Goal: Download file/media

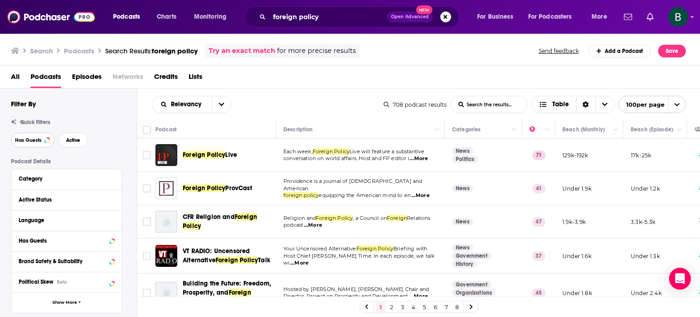
click at [26, 140] on span "Has Guests" at bounding box center [28, 140] width 26 height 5
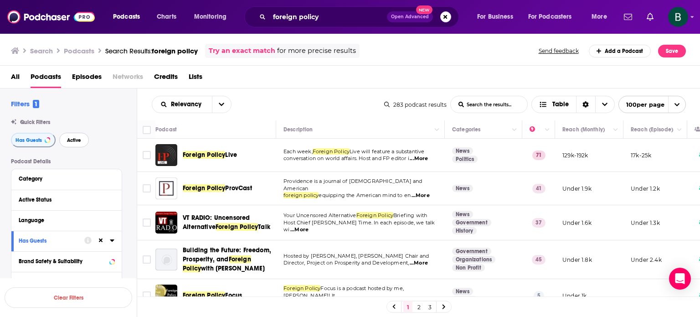
click at [73, 138] on span "Active" at bounding box center [74, 140] width 14 height 5
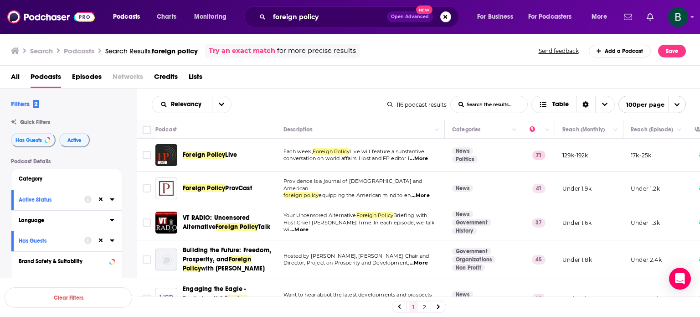
click at [112, 220] on icon at bounding box center [112, 220] width 4 height 2
click at [21, 249] on icon at bounding box center [22, 250] width 5 height 5
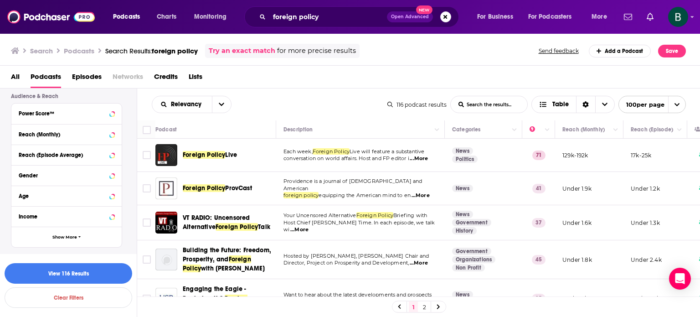
scroll to position [191, 0]
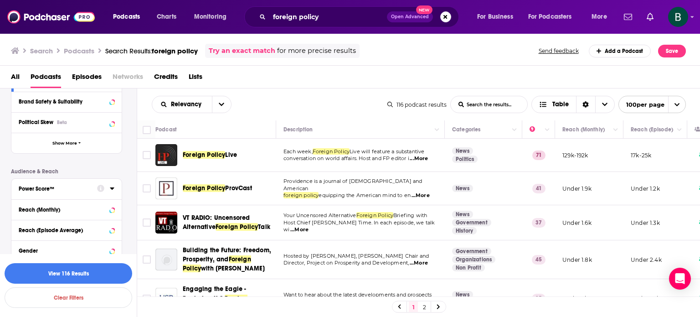
click at [113, 189] on icon at bounding box center [112, 188] width 4 height 2
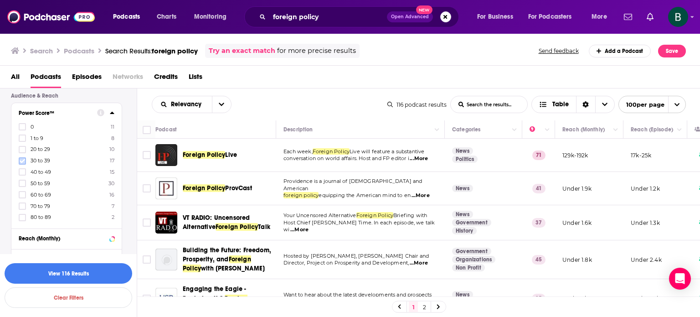
click at [21, 160] on icon at bounding box center [22, 160] width 5 height 5
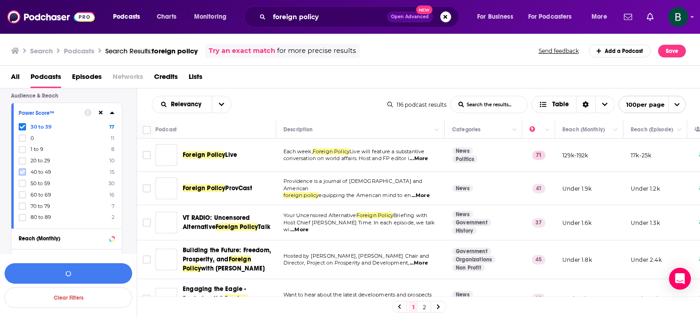
click at [21, 171] on icon at bounding box center [22, 171] width 5 height 5
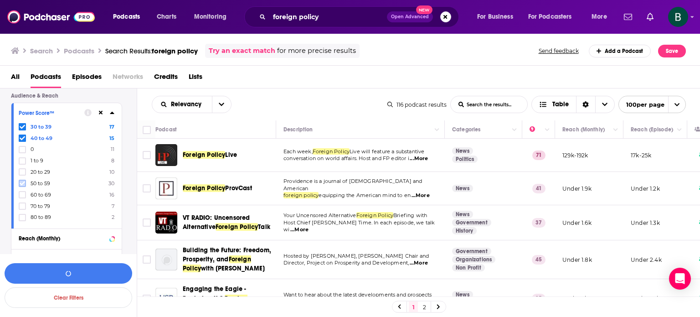
click at [21, 181] on icon at bounding box center [22, 183] width 5 height 5
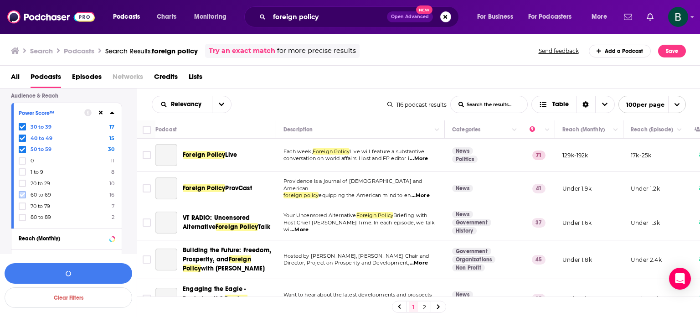
click at [21, 193] on icon at bounding box center [22, 194] width 5 height 5
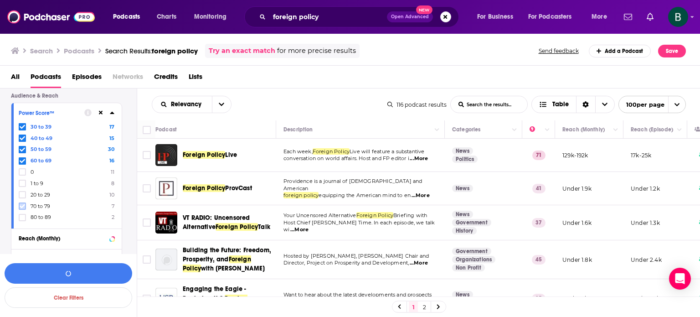
click at [22, 205] on icon at bounding box center [22, 205] width 5 height 5
click at [22, 217] on icon at bounding box center [22, 217] width 5 height 4
click at [77, 267] on button "View 87 Results" at bounding box center [69, 273] width 128 height 21
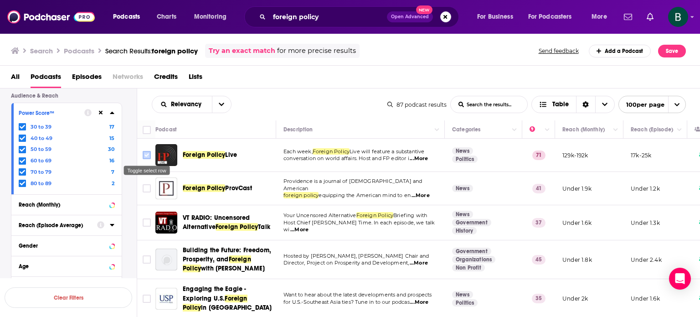
click at [145, 154] on input "Toggle select row" at bounding box center [147, 155] width 8 height 8
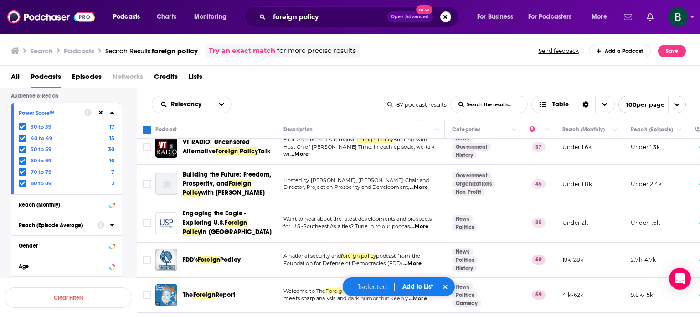
scroll to position [152, 0]
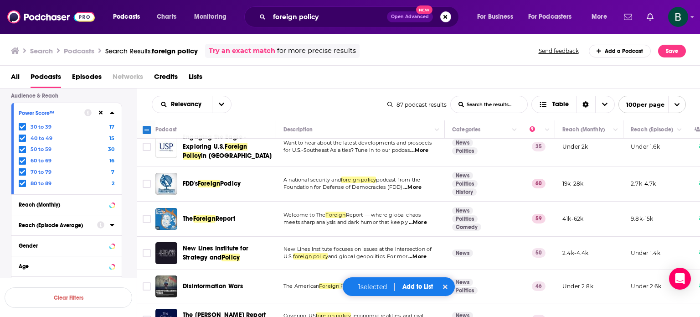
click at [418, 221] on span "...More" at bounding box center [418, 222] width 18 height 7
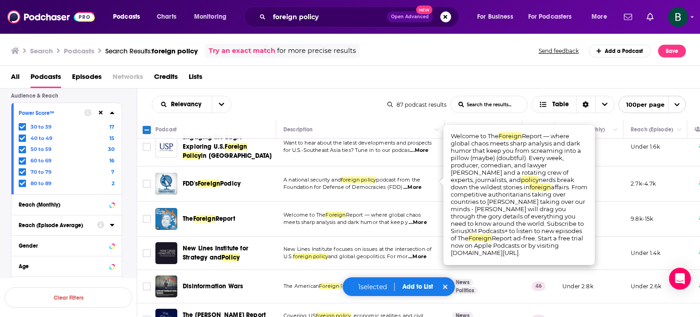
scroll to position [228, 0]
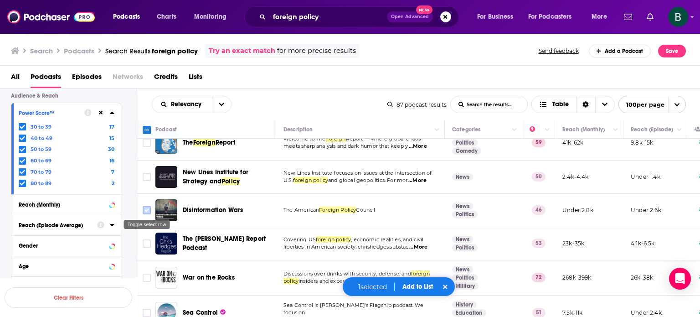
click at [148, 208] on input "Toggle select row" at bounding box center [147, 210] width 8 height 8
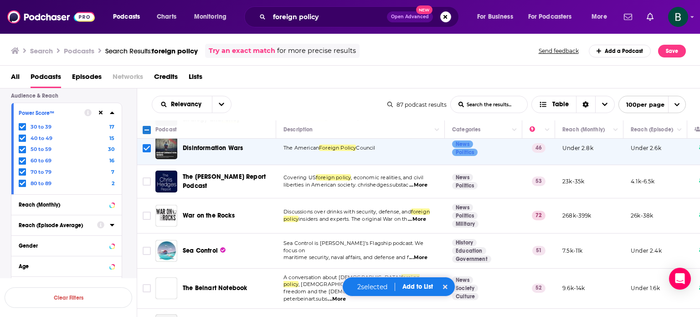
scroll to position [304, 0]
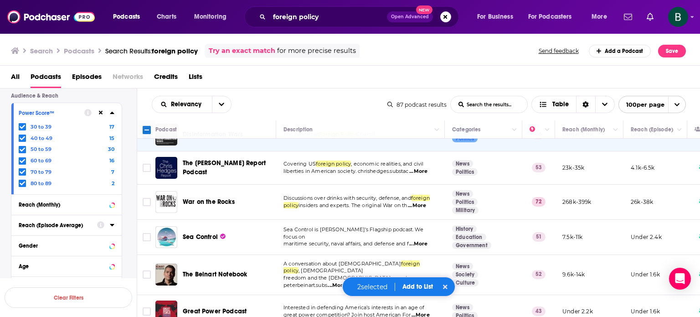
click at [421, 204] on span "...More" at bounding box center [417, 205] width 18 height 7
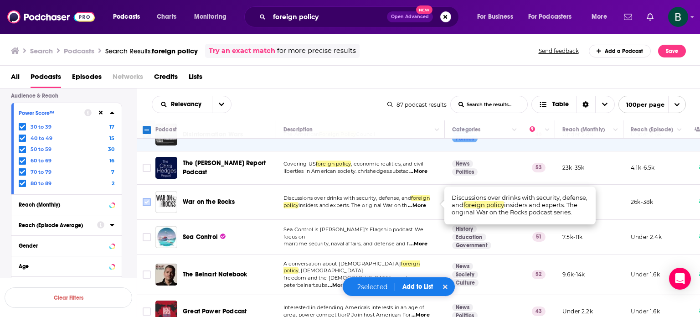
click at [149, 201] on input "Toggle select row" at bounding box center [147, 202] width 8 height 8
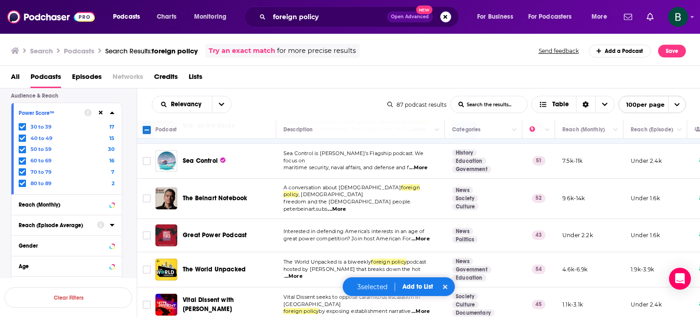
scroll to position [456, 0]
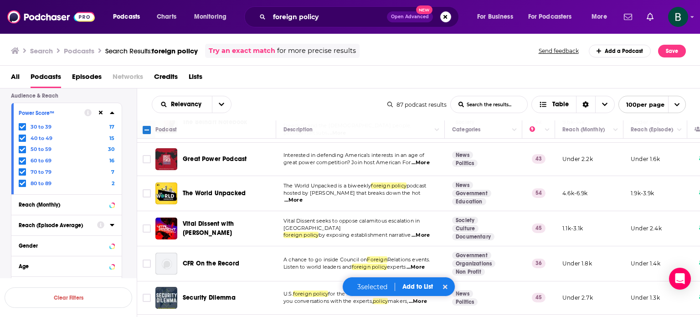
click at [303, 197] on span "...More" at bounding box center [294, 200] width 18 height 7
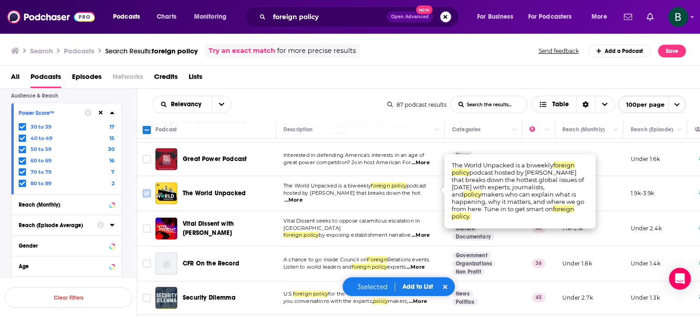
click at [143, 189] on input "Toggle select row" at bounding box center [147, 193] width 8 height 8
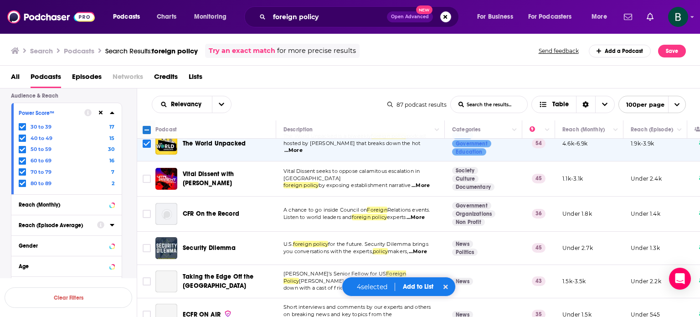
scroll to position [532, 0]
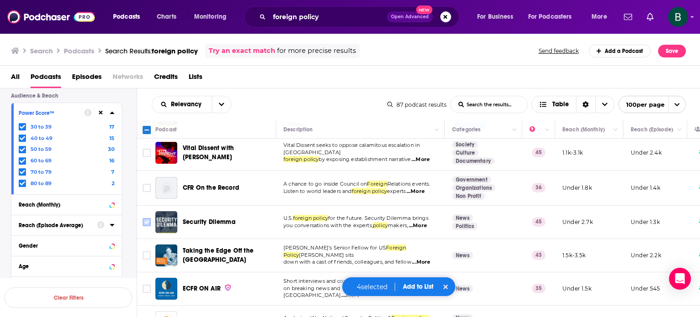
click at [149, 218] on input "Toggle select row" at bounding box center [147, 222] width 8 height 8
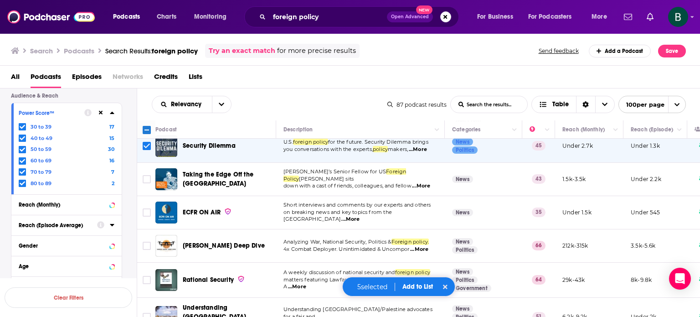
scroll to position [684, 0]
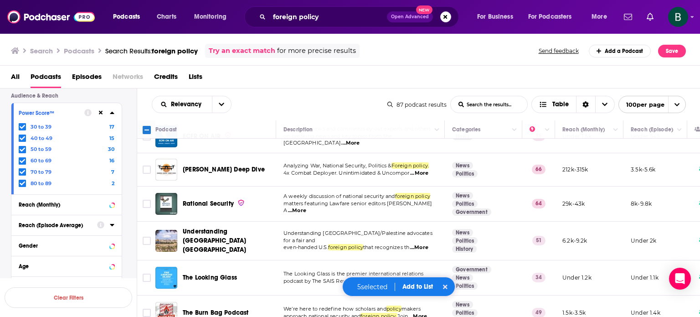
click at [306, 207] on span "...More" at bounding box center [297, 210] width 18 height 7
click at [144, 200] on input "Toggle select row" at bounding box center [147, 204] width 8 height 8
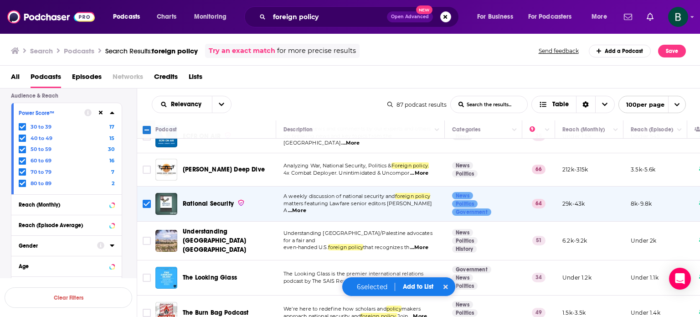
scroll to position [760, 0]
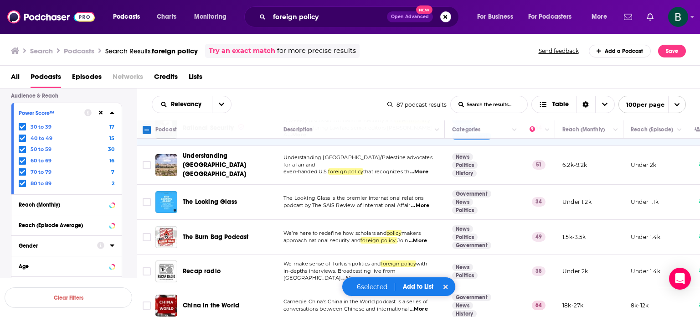
click at [425, 237] on span "...More" at bounding box center [418, 240] width 18 height 7
click at [145, 233] on input "Toggle select row" at bounding box center [147, 237] width 8 height 8
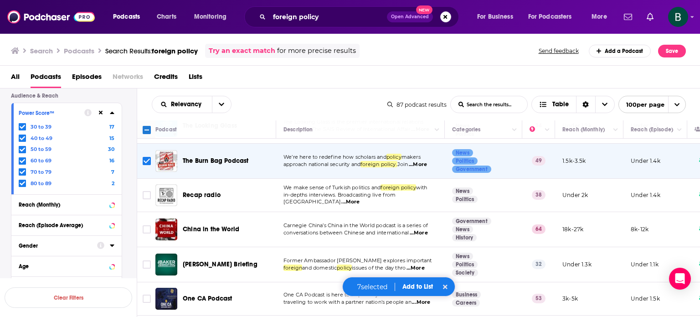
scroll to position [912, 0]
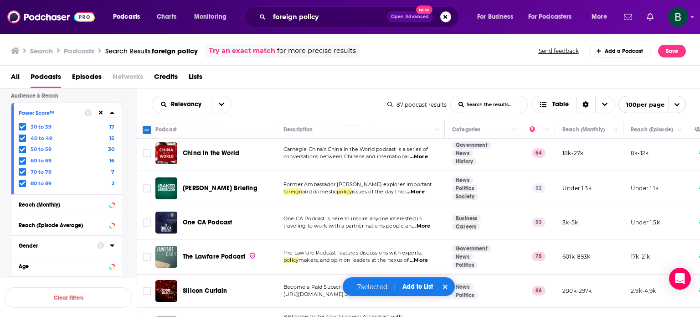
click at [423, 188] on span "...More" at bounding box center [416, 191] width 18 height 7
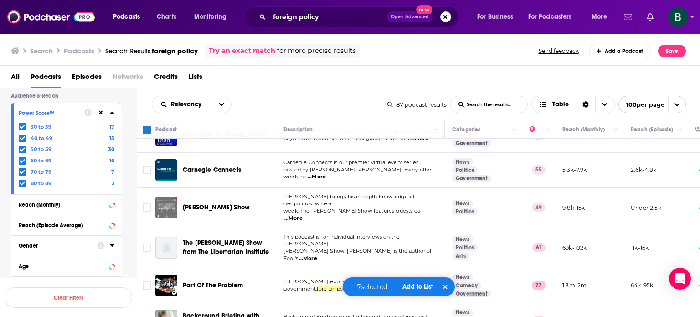
scroll to position [1292, 0]
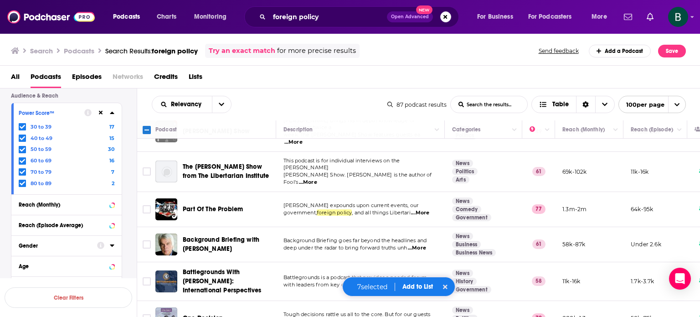
click at [418, 244] on span "...More" at bounding box center [417, 247] width 18 height 7
click at [146, 240] on input "Toggle select row" at bounding box center [147, 244] width 8 height 8
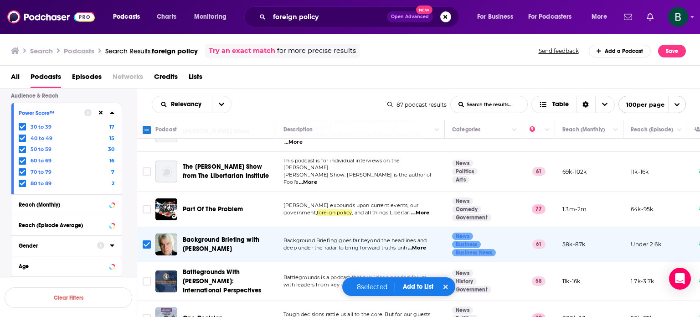
click at [429, 209] on span "...More" at bounding box center [420, 212] width 18 height 7
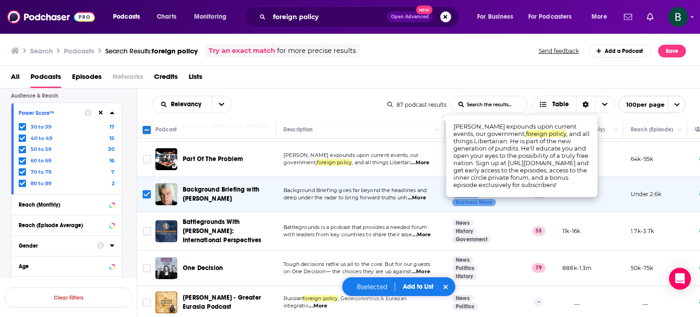
scroll to position [1368, 0]
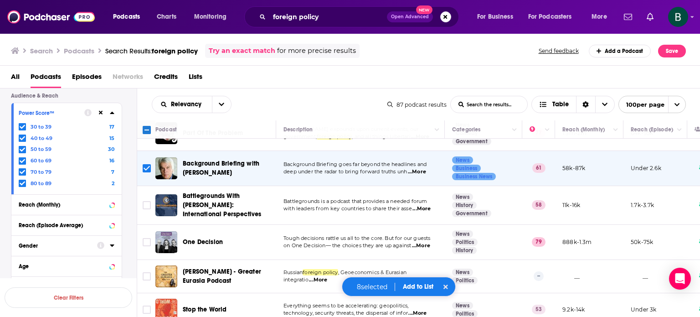
click at [426, 242] on span "...More" at bounding box center [421, 245] width 18 height 7
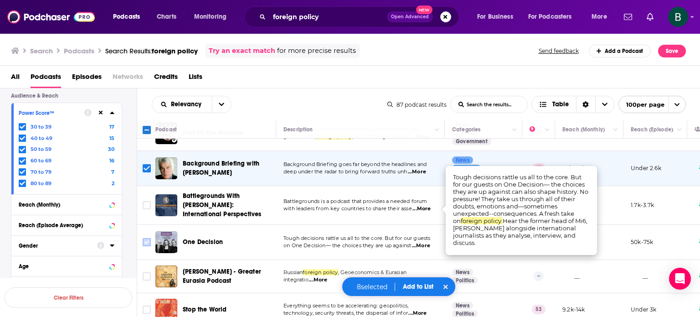
click at [143, 238] on input "Toggle select row" at bounding box center [147, 242] width 8 height 8
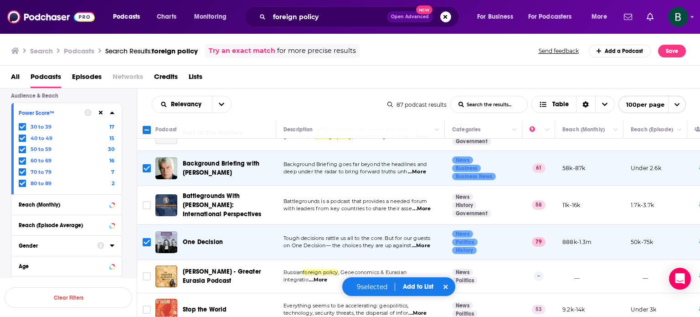
scroll to position [1443, 0]
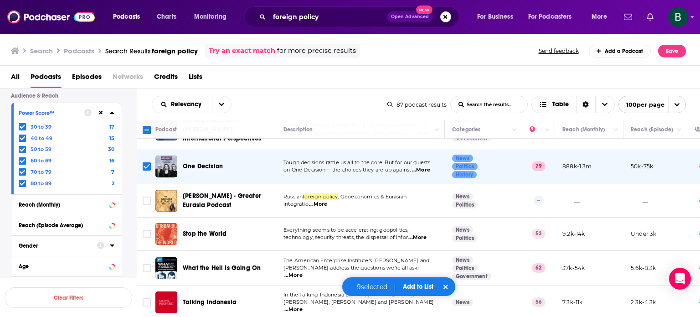
click at [421, 234] on span "...More" at bounding box center [418, 237] width 18 height 7
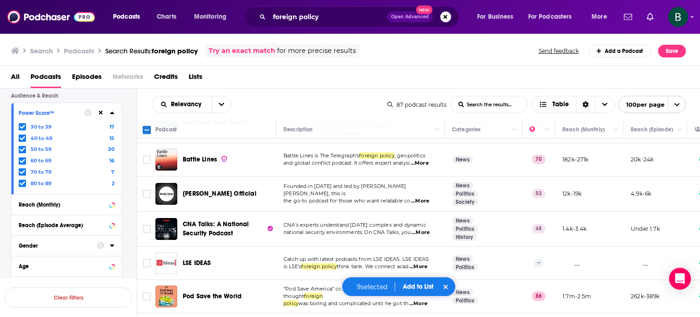
scroll to position [2127, 0]
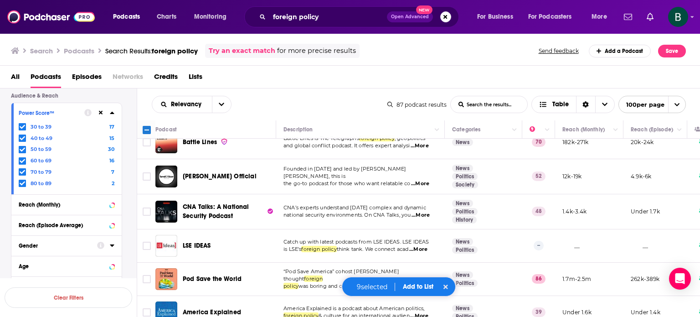
click at [125, 226] on div "Podcast Details Category Active Status Language English 87 Has Guests Brand Saf…" at bounding box center [74, 105] width 126 height 426
click at [146, 275] on input "Toggle select row" at bounding box center [147, 279] width 8 height 8
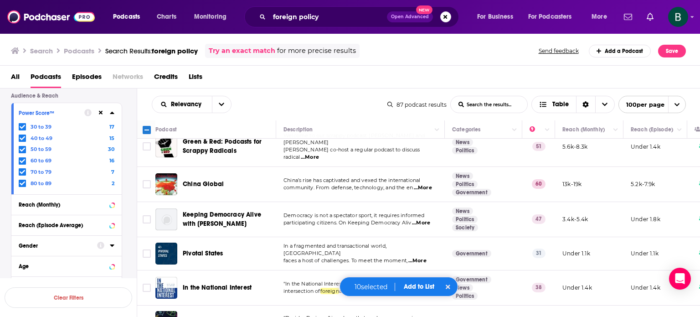
scroll to position [2508, 0]
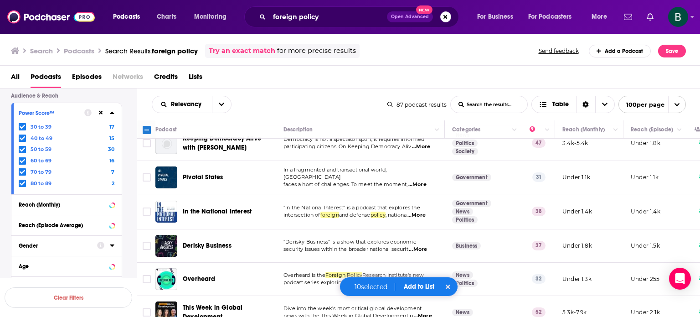
click at [429, 279] on span "...More" at bounding box center [421, 282] width 18 height 7
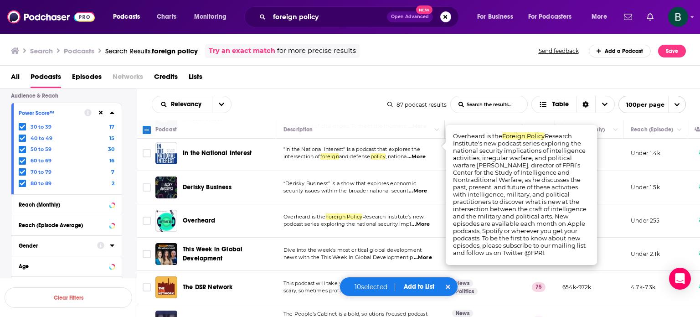
scroll to position [2583, 0]
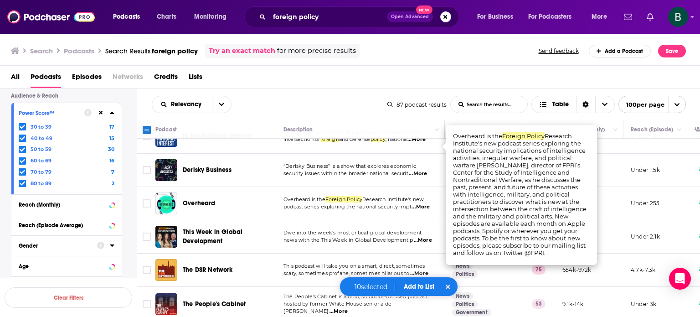
click at [424, 237] on span "...More" at bounding box center [423, 240] width 18 height 7
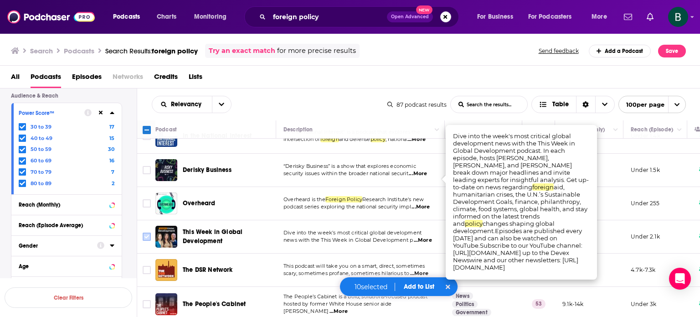
click at [150, 233] on input "Toggle select row" at bounding box center [147, 237] width 8 height 8
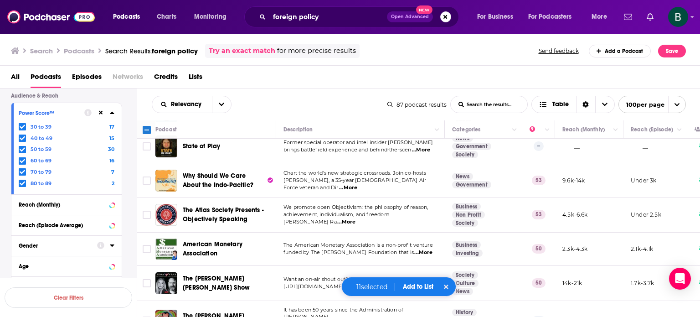
scroll to position [2813, 0]
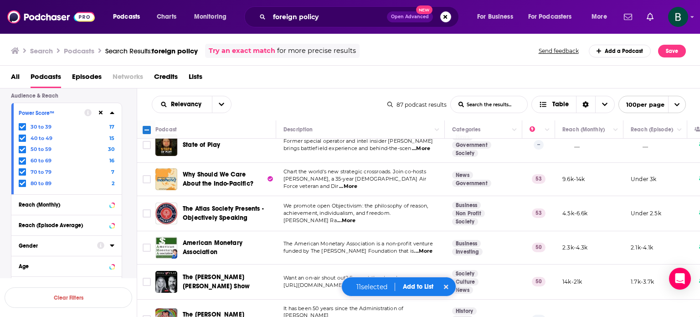
click at [427, 285] on button "Add to List" at bounding box center [418, 287] width 45 height 8
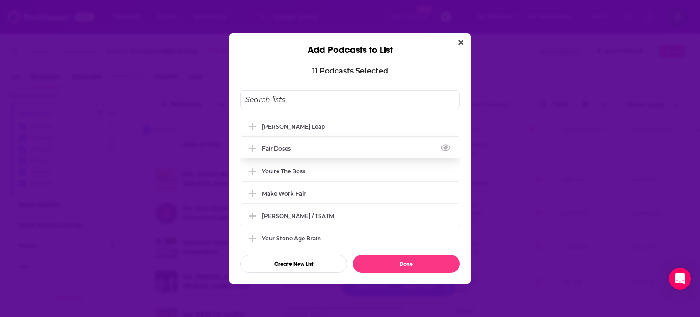
click at [266, 144] on div "Fair Doses" at bounding box center [350, 148] width 220 height 20
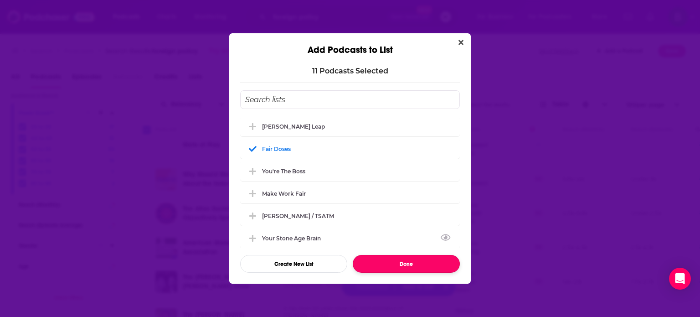
click at [403, 261] on button "Done" at bounding box center [406, 264] width 107 height 18
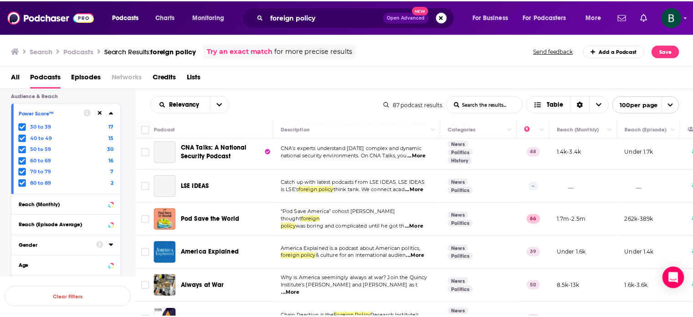
scroll to position [2129, 0]
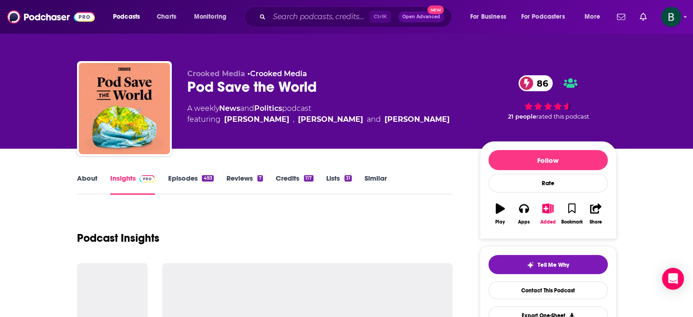
click at [379, 179] on link "Similar" at bounding box center [376, 184] width 22 height 21
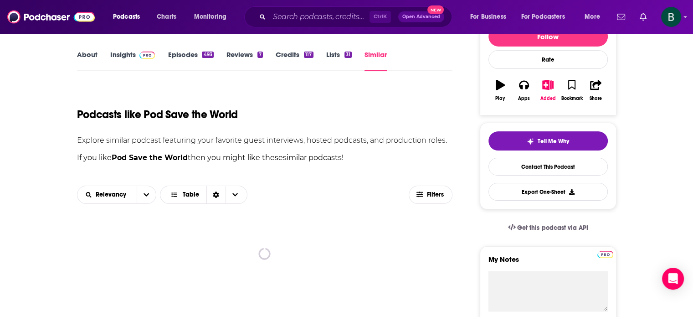
scroll to position [152, 0]
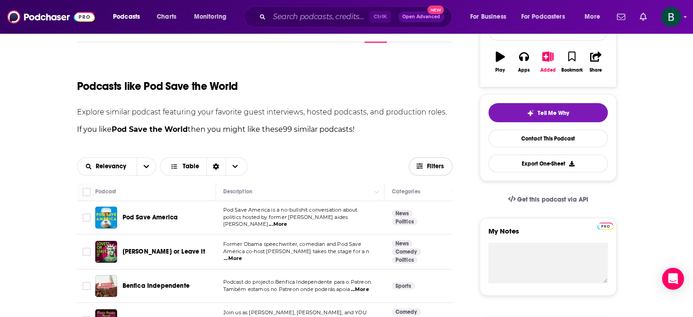
click at [440, 167] on span "Filters" at bounding box center [436, 166] width 18 height 6
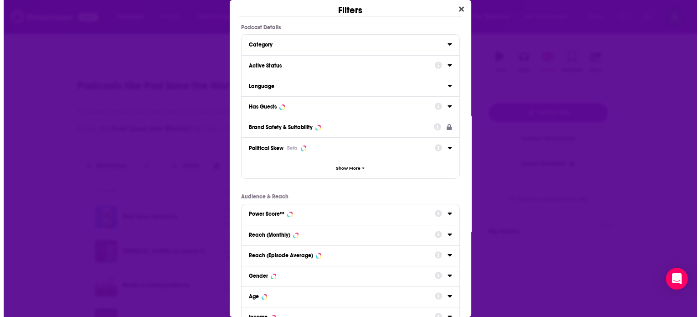
scroll to position [0, 0]
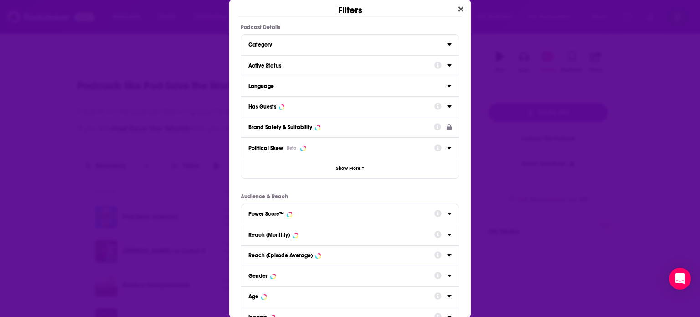
click at [447, 65] on icon "Dialog" at bounding box center [449, 65] width 5 height 7
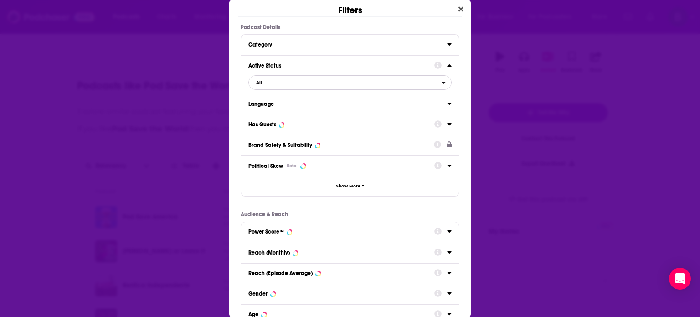
click at [432, 79] on span "All" at bounding box center [345, 83] width 193 height 12
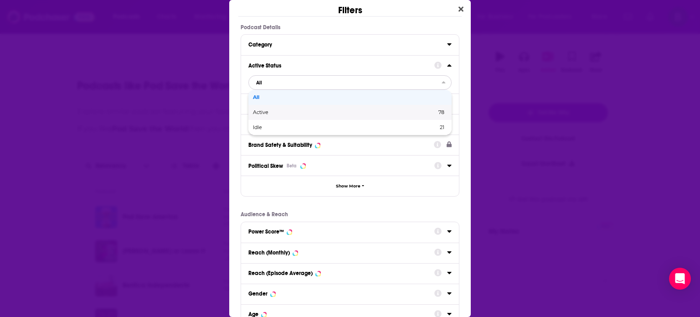
click at [277, 112] on span "Active" at bounding box center [302, 112] width 99 height 5
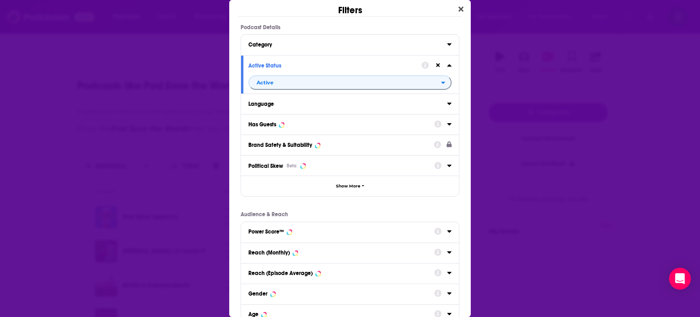
click at [447, 103] on icon "Dialog" at bounding box center [449, 103] width 5 height 7
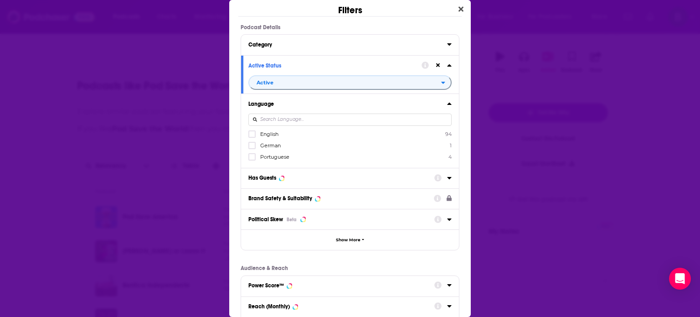
click at [276, 134] on span "English" at bounding box center [269, 134] width 18 height 6
click at [252, 137] on input "multiSelectOption-en-0" at bounding box center [252, 137] width 0 height 0
click at [447, 177] on icon "Dialog" at bounding box center [449, 178] width 4 height 2
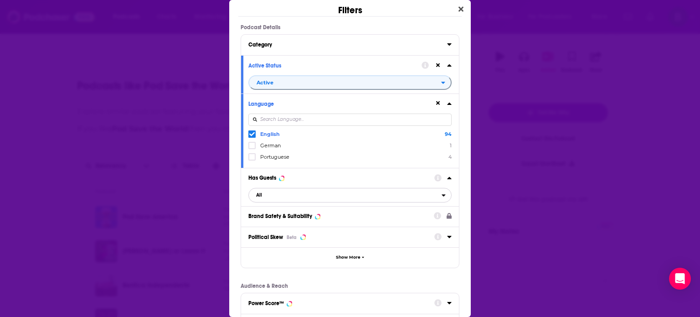
click at [432, 197] on span "All" at bounding box center [345, 195] width 193 height 12
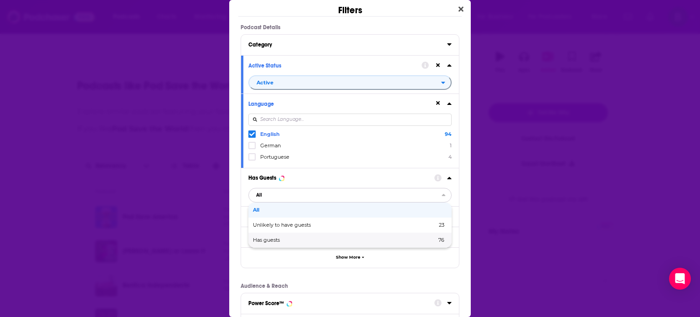
click at [272, 239] on span "Has guests" at bounding box center [305, 240] width 105 height 5
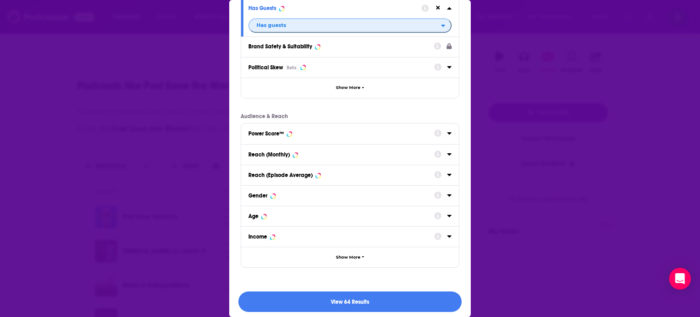
scroll to position [173, 0]
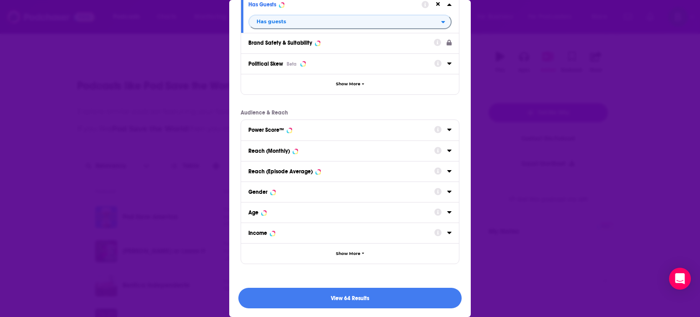
click at [447, 130] on icon "Dialog" at bounding box center [449, 129] width 5 height 7
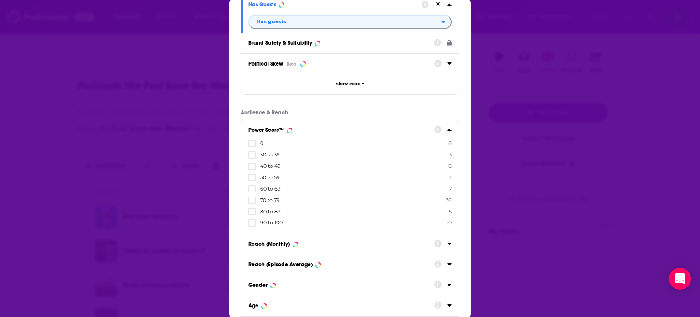
scroll to position [266, 0]
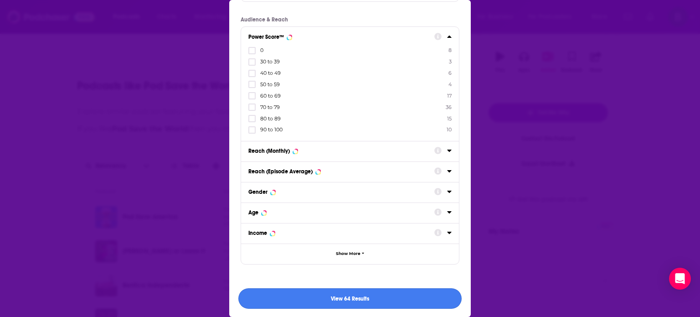
click at [330, 296] on button "View 64 Results" at bounding box center [349, 298] width 223 height 21
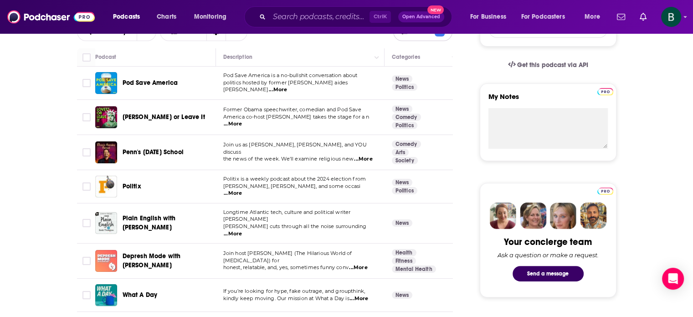
scroll to position [304, 0]
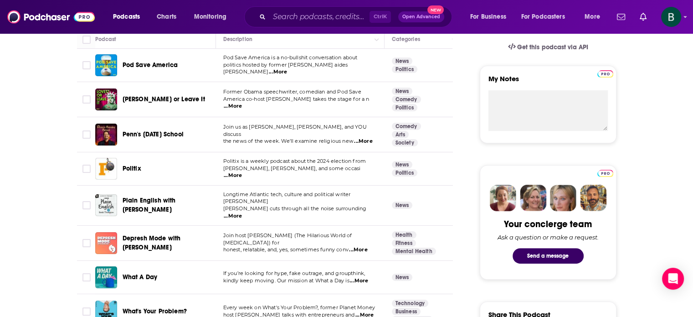
click at [242, 212] on span "...More" at bounding box center [233, 215] width 18 height 7
click at [87, 204] on input "Toggle select row" at bounding box center [87, 205] width 8 height 8
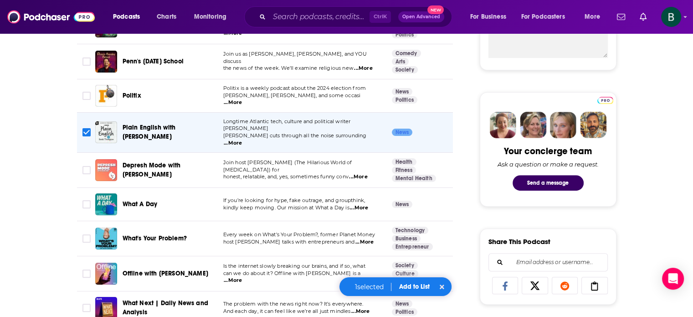
scroll to position [380, 0]
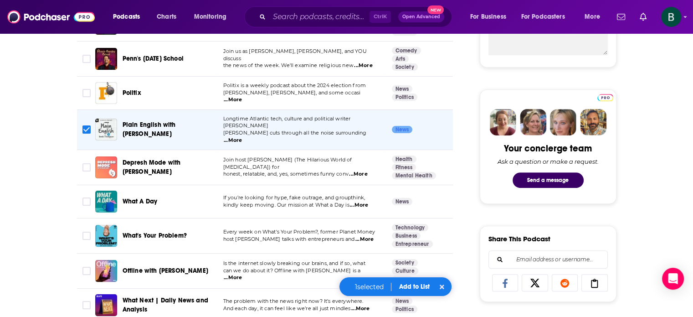
click at [86, 125] on input "Toggle select row" at bounding box center [87, 129] width 8 height 8
checkbox input "false"
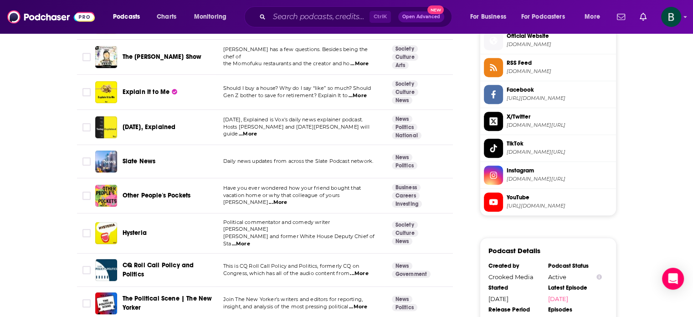
scroll to position [912, 0]
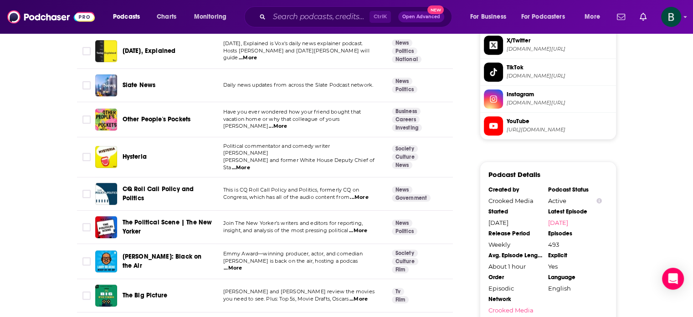
click at [250, 164] on span "...More" at bounding box center [241, 167] width 18 height 7
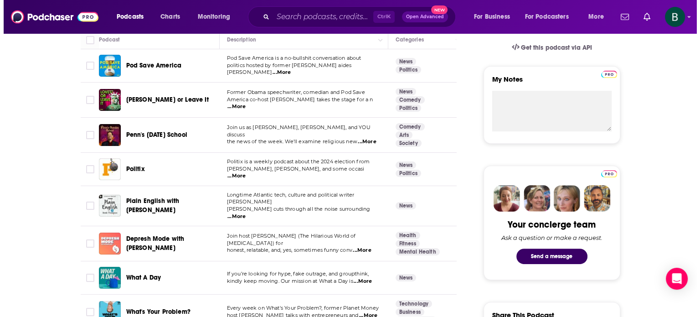
scroll to position [0, 0]
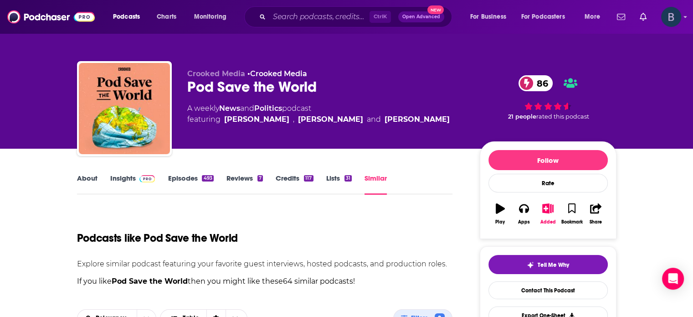
click at [685, 18] on icon "Show profile menu" at bounding box center [686, 16] width 4 height 5
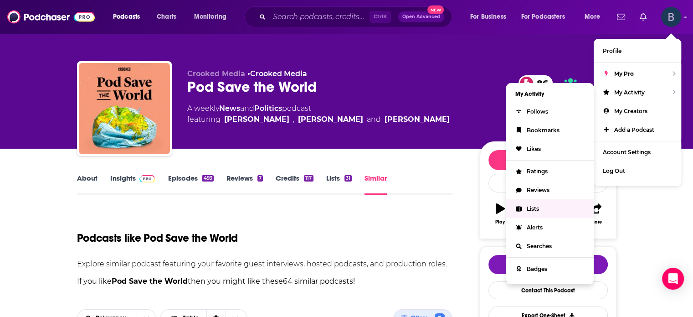
click at [532, 206] on span "Lists" at bounding box center [533, 208] width 12 height 7
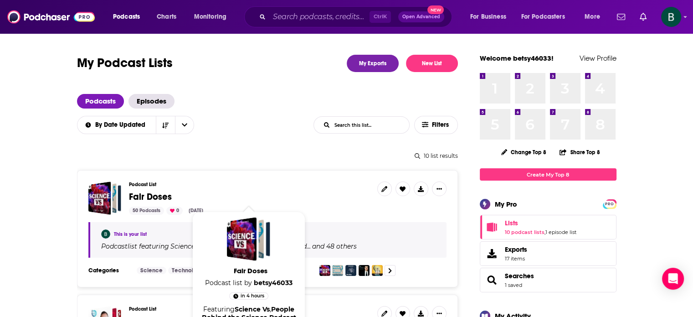
click at [150, 196] on span "Fair Doses" at bounding box center [150, 196] width 43 height 11
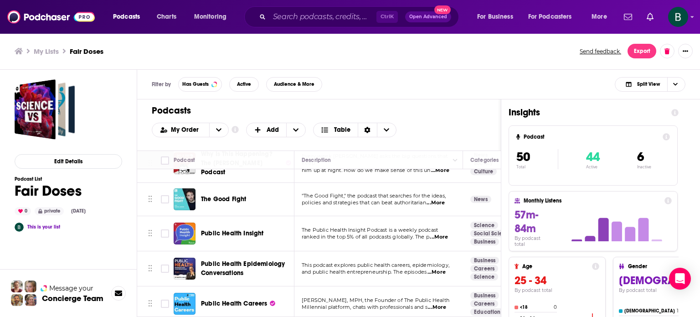
scroll to position [912, 0]
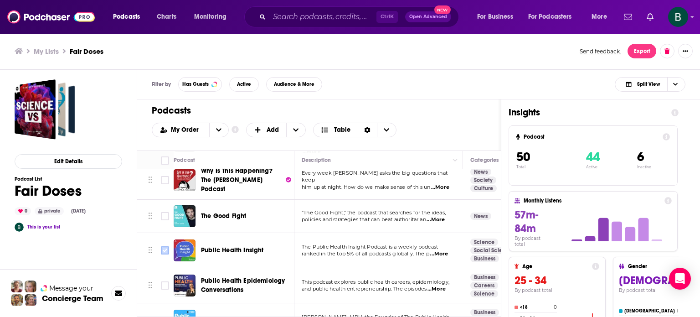
click at [163, 246] on input "Toggle select row" at bounding box center [165, 250] width 8 height 8
checkbox input "true"
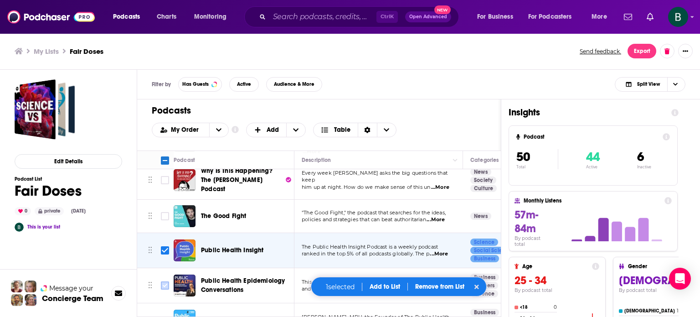
click at [166, 281] on input "Toggle select row" at bounding box center [165, 285] width 8 height 8
checkbox input "true"
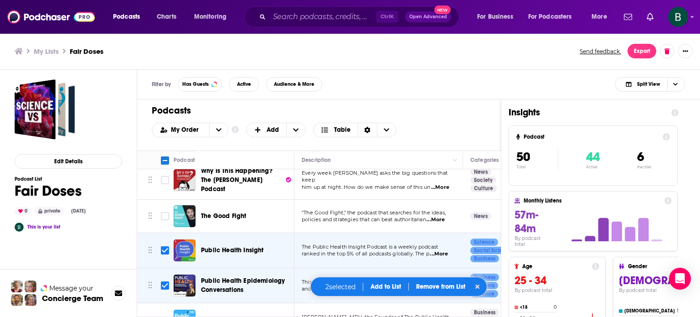
click at [162, 316] on input "Toggle select row" at bounding box center [165, 320] width 8 height 8
checkbox input "true"
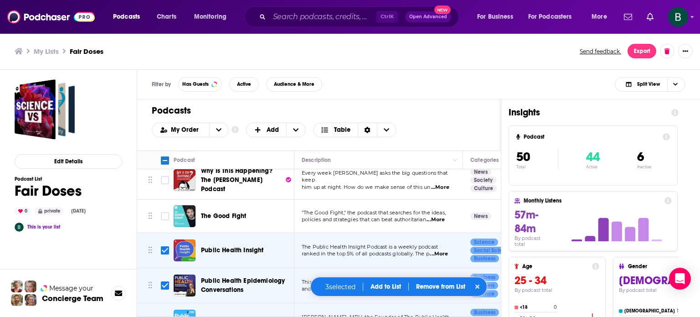
scroll to position [988, 0]
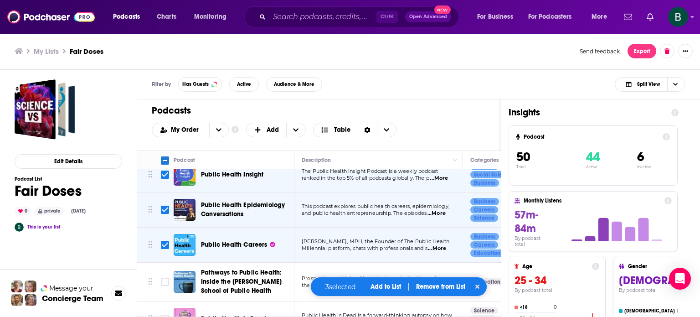
click at [162, 278] on input "Toggle select row" at bounding box center [165, 282] width 8 height 8
checkbox input "true"
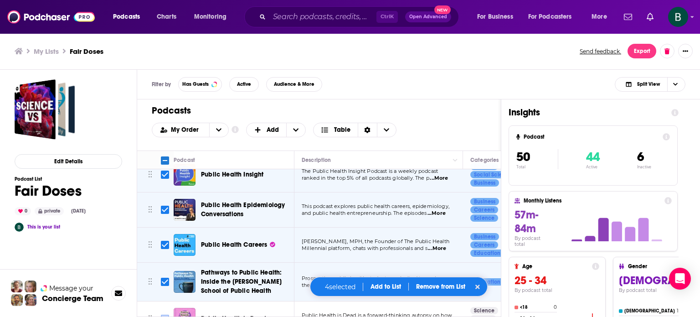
click at [166, 315] on input "Toggle select row" at bounding box center [165, 319] width 8 height 8
checkbox input "true"
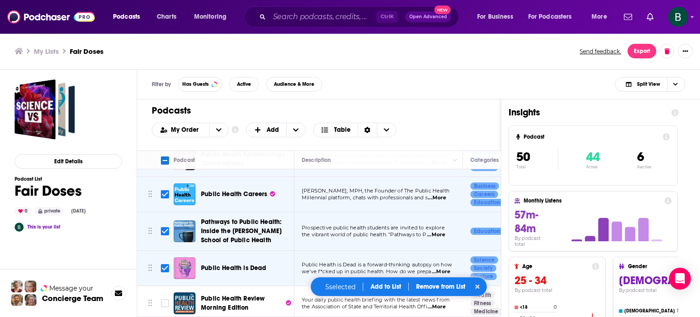
scroll to position [1064, 0]
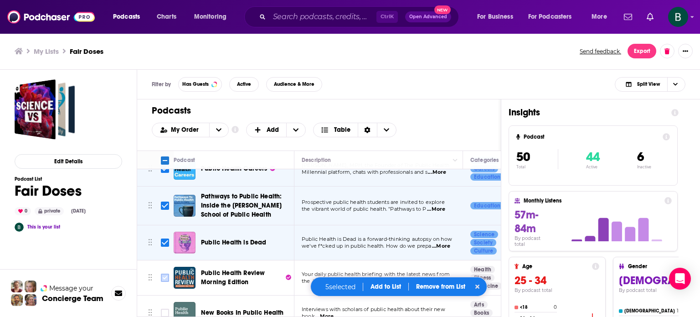
click at [166, 274] on input "Toggle select row" at bounding box center [165, 278] width 8 height 8
checkbox input "true"
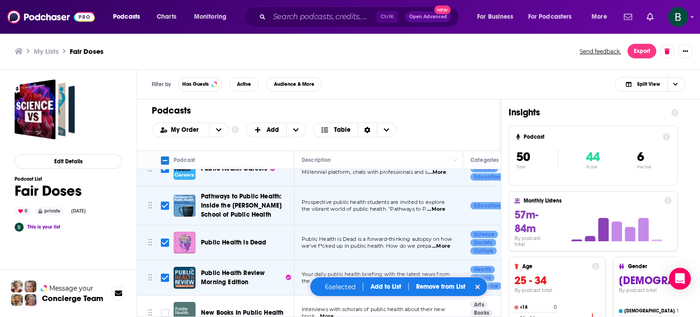
click at [166, 309] on input "Toggle select row" at bounding box center [165, 313] width 8 height 8
checkbox input "true"
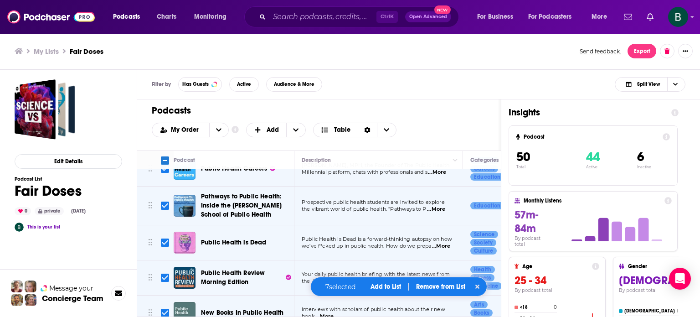
scroll to position [1216, 0]
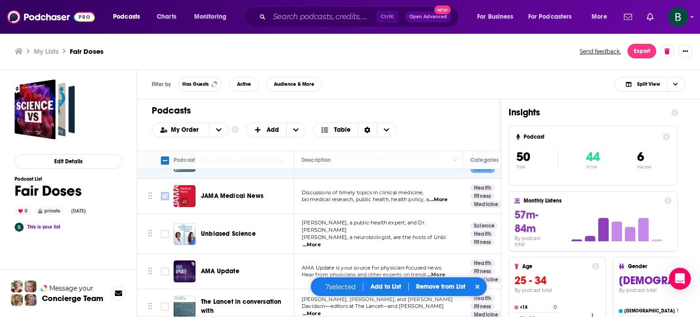
click at [167, 192] on input "Toggle select row" at bounding box center [165, 196] width 8 height 8
checkbox input "true"
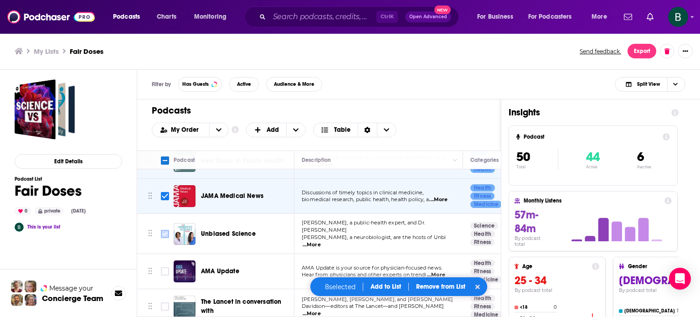
click at [165, 230] on input "Toggle select row" at bounding box center [165, 234] width 8 height 8
checkbox input "true"
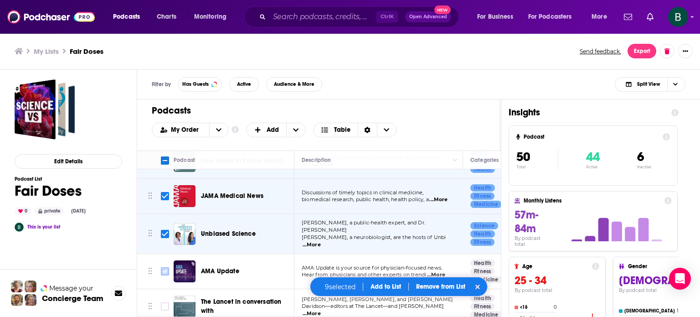
click at [165, 267] on input "Toggle select row" at bounding box center [165, 271] width 8 height 8
checkbox input "true"
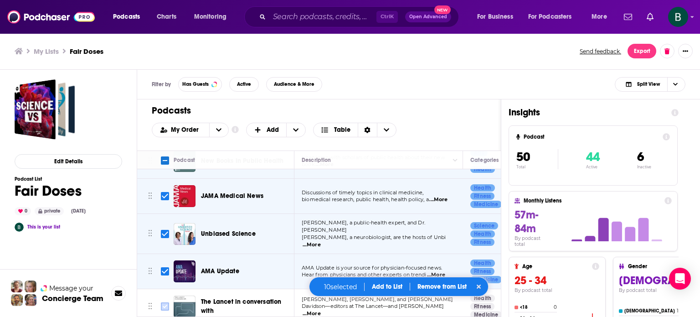
click at [164, 302] on input "Toggle select row" at bounding box center [165, 306] width 8 height 8
checkbox input "true"
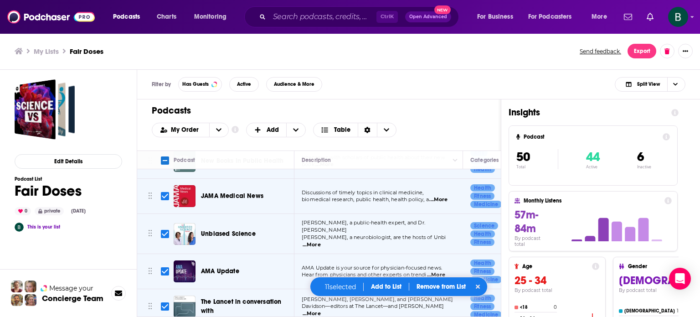
scroll to position [1292, 0]
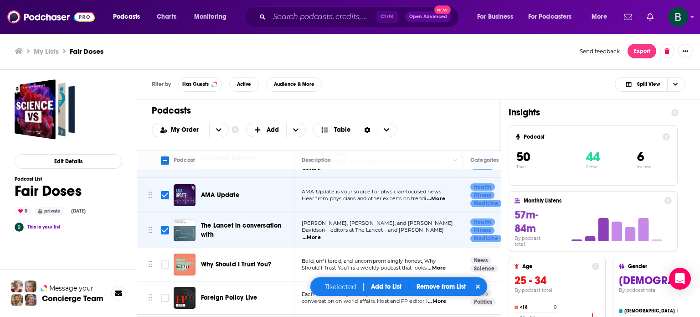
click at [444, 264] on span "...More" at bounding box center [437, 267] width 18 height 7
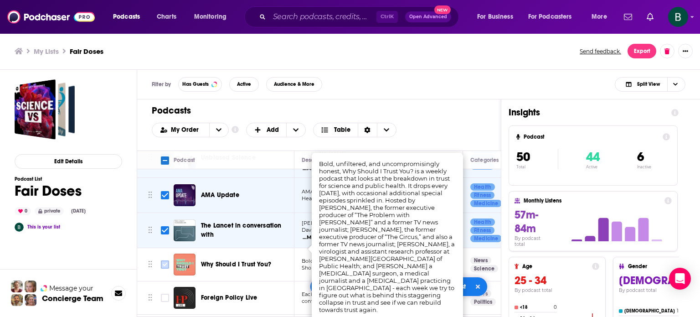
click at [164, 260] on input "Toggle select row" at bounding box center [165, 264] width 8 height 8
checkbox input "true"
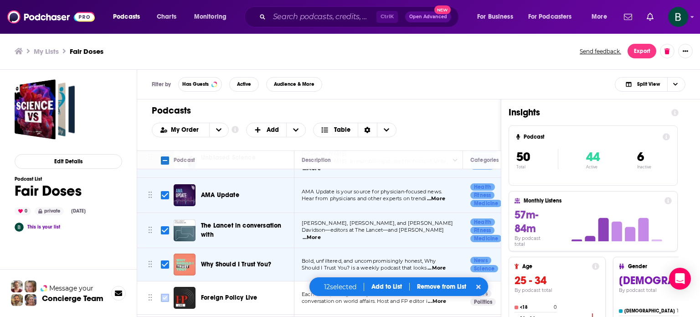
click at [163, 294] on input "Toggle select row" at bounding box center [165, 298] width 8 height 8
checkbox input "true"
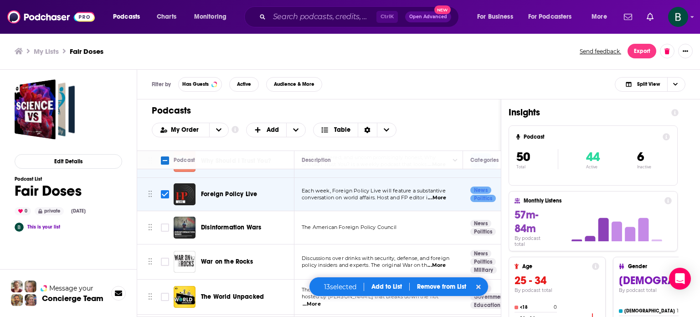
scroll to position [1368, 0]
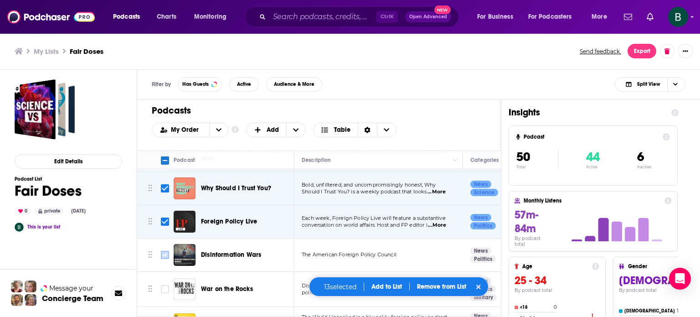
click at [166, 251] on input "Toggle select row" at bounding box center [165, 255] width 8 height 8
checkbox input "true"
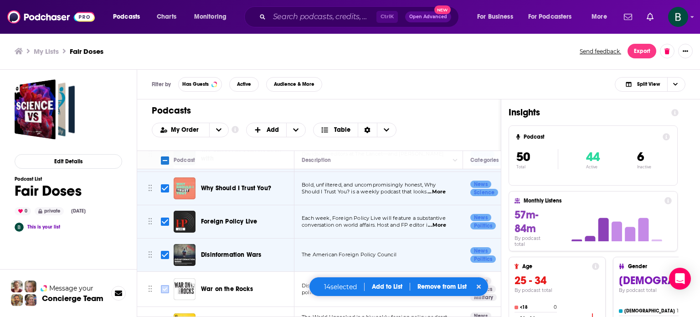
click at [162, 285] on input "Toggle select row" at bounding box center [165, 289] width 8 height 8
checkbox input "true"
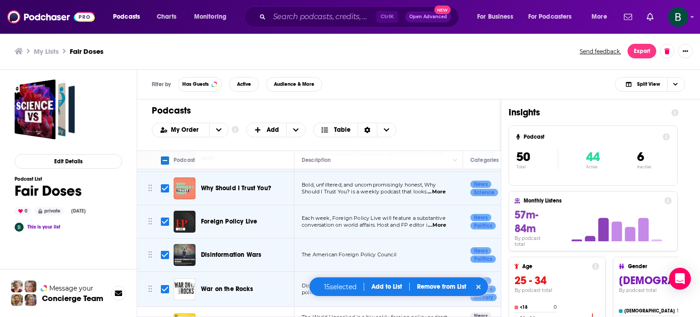
scroll to position [1443, 0]
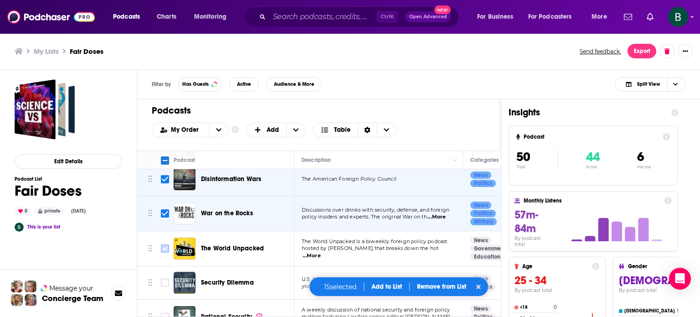
click at [162, 244] on input "Toggle select row" at bounding box center [165, 248] width 8 height 8
checkbox input "true"
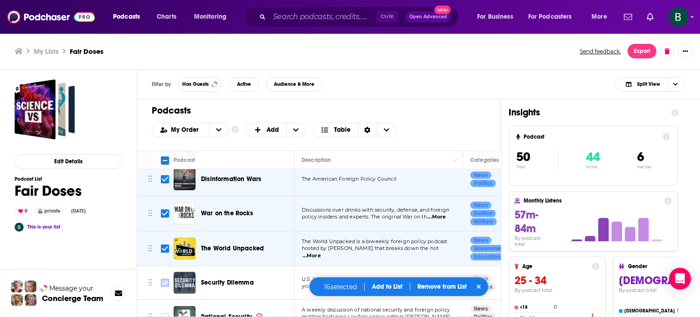
click at [164, 279] on input "Toggle select row" at bounding box center [165, 283] width 8 height 8
checkbox input "true"
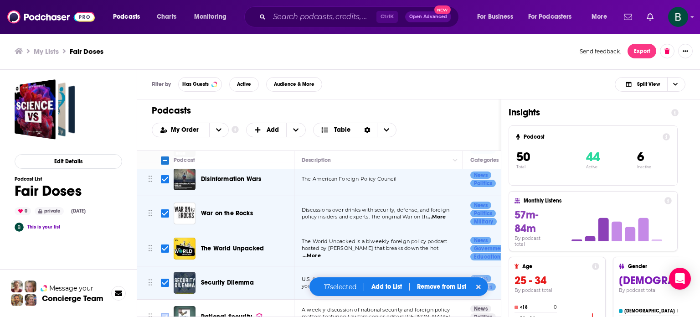
click at [164, 313] on input "Toggle select row" at bounding box center [165, 317] width 8 height 8
checkbox input "true"
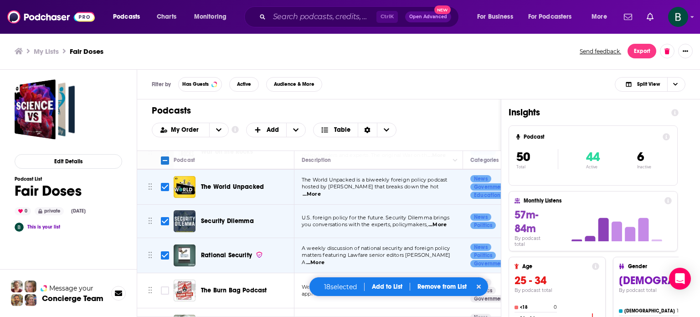
scroll to position [1520, 0]
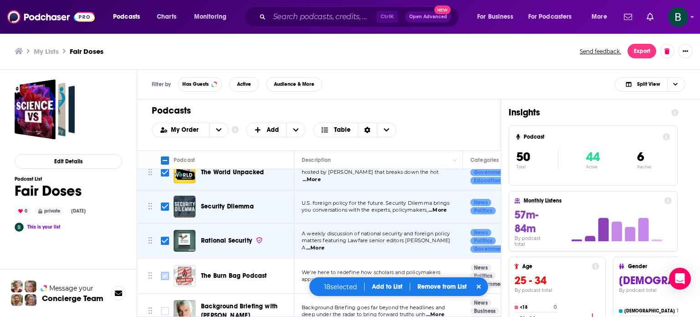
click at [162, 272] on input "Toggle select row" at bounding box center [165, 276] width 8 height 8
checkbox input "true"
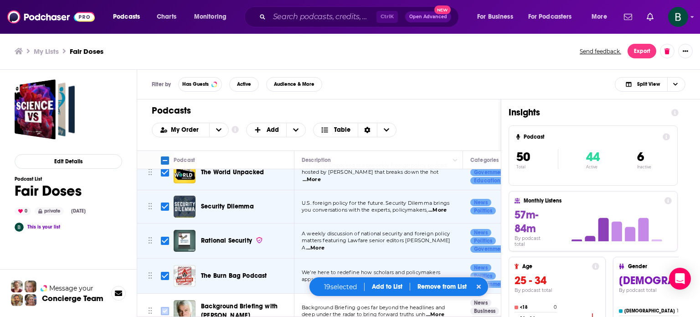
click at [163, 307] on input "Toggle select row" at bounding box center [165, 311] width 8 height 8
checkbox input "true"
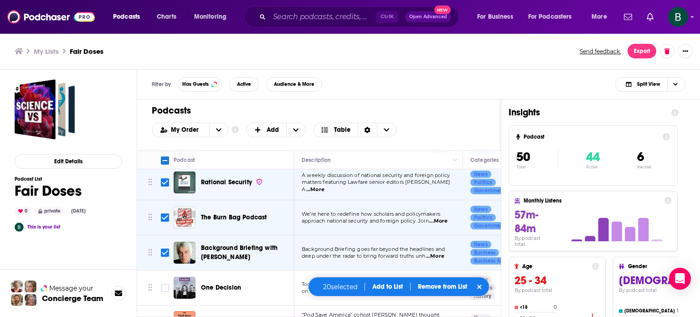
scroll to position [1596, 0]
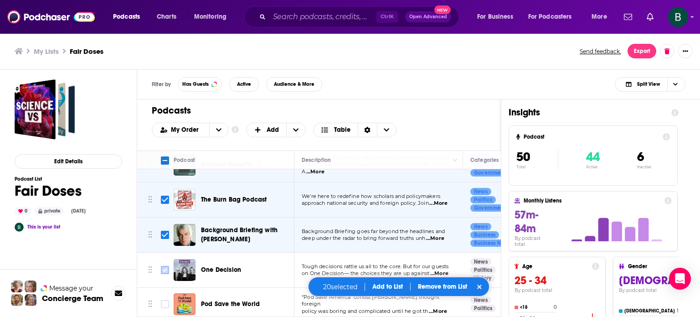
click at [162, 266] on input "Toggle select row" at bounding box center [165, 270] width 8 height 8
checkbox input "true"
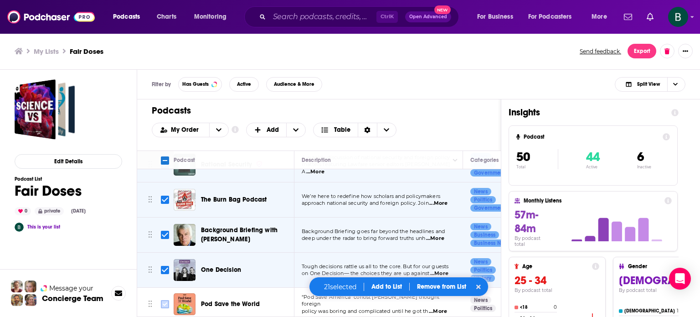
click at [163, 300] on input "Toggle select row" at bounding box center [165, 304] width 8 height 8
checkbox input "true"
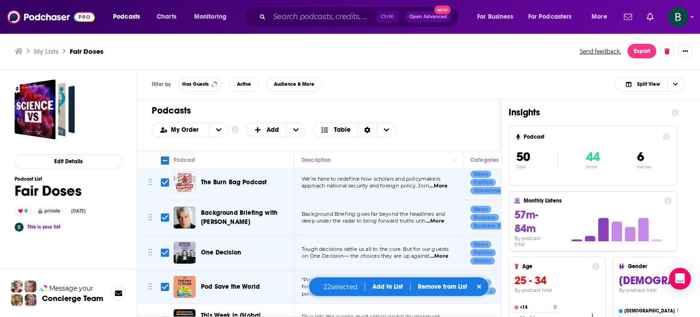
scroll to position [1620, 0]
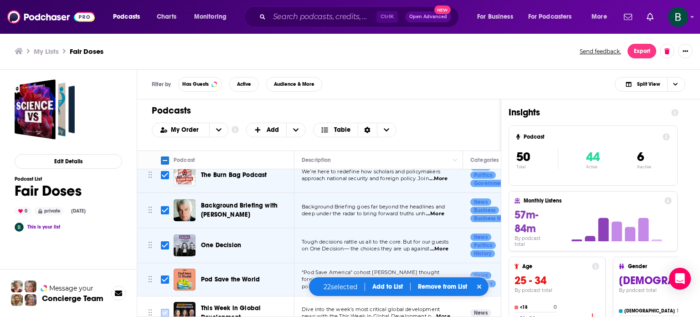
click at [169, 309] on input "Toggle select row" at bounding box center [165, 313] width 8 height 8
checkbox input "true"
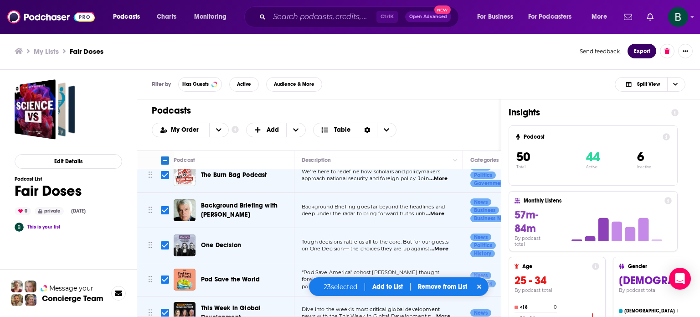
click at [643, 49] on button "Export" at bounding box center [642, 51] width 29 height 15
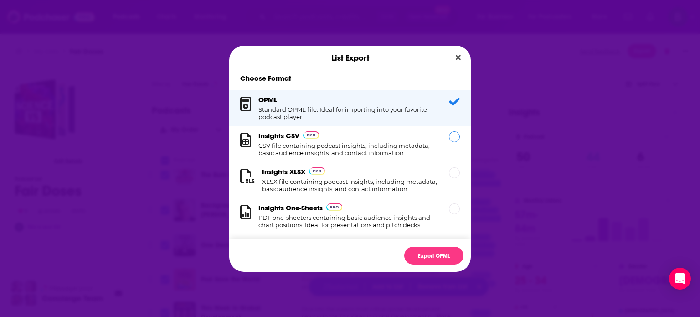
click at [384, 154] on h1 "CSV file containing podcast insights, including metadata, basic audience insigh…" at bounding box center [349, 149] width 180 height 15
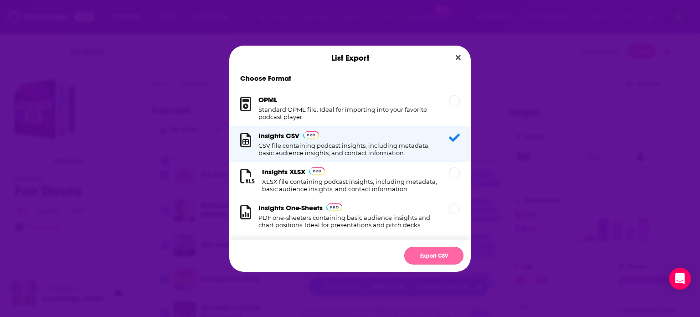
click at [419, 257] on button "Export CSV" at bounding box center [433, 256] width 59 height 18
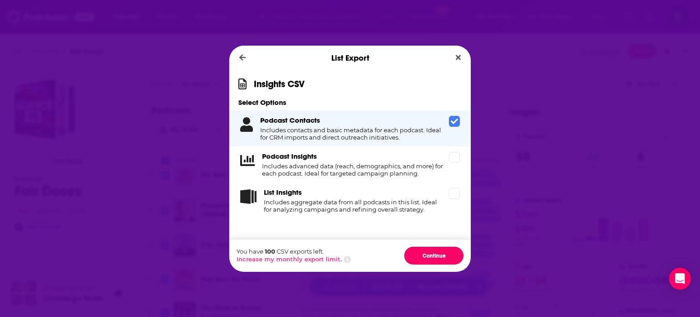
click at [419, 257] on button "Continue" at bounding box center [433, 256] width 59 height 18
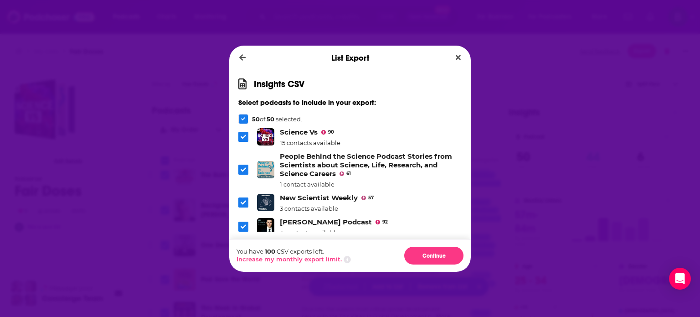
click at [240, 136] on span "Dialog" at bounding box center [243, 137] width 10 height 10
click at [241, 169] on icon "Dialog" at bounding box center [243, 170] width 5 height 4
click at [245, 201] on icon "Dialog" at bounding box center [243, 203] width 5 height 4
click at [245, 222] on span "Dialog" at bounding box center [243, 227] width 10 height 10
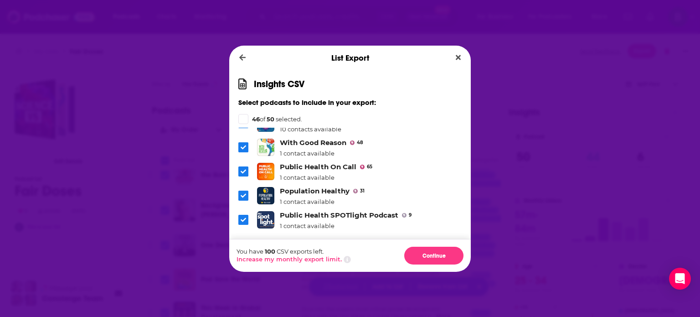
scroll to position [76, 0]
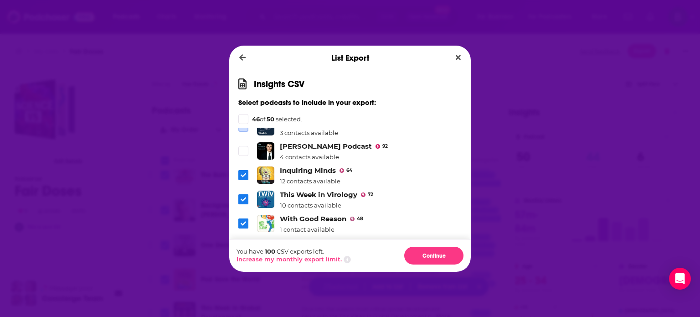
click at [244, 174] on icon "Dialog" at bounding box center [243, 175] width 5 height 4
click at [244, 199] on icon "Dialog" at bounding box center [243, 199] width 5 height 5
drag, startPoint x: 245, startPoint y: 222, endPoint x: 274, endPoint y: 205, distance: 33.5
click at [246, 222] on icon "Dialog" at bounding box center [243, 223] width 5 height 5
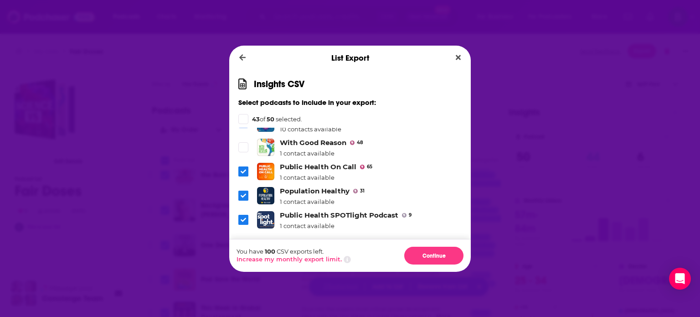
click at [243, 171] on icon "Dialog" at bounding box center [243, 172] width 5 height 4
click at [248, 195] on span "Dialog" at bounding box center [243, 196] width 10 height 10
click at [244, 215] on span "Dialog" at bounding box center [243, 220] width 10 height 10
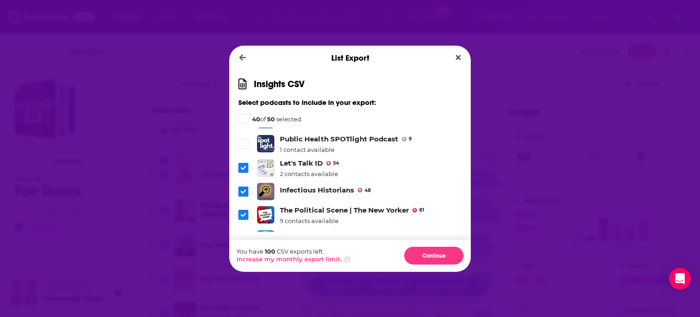
click at [243, 165] on icon "Dialog" at bounding box center [243, 167] width 5 height 5
click at [243, 189] on icon "Dialog" at bounding box center [243, 191] width 5 height 5
click at [242, 212] on icon "Dialog" at bounding box center [243, 214] width 5 height 5
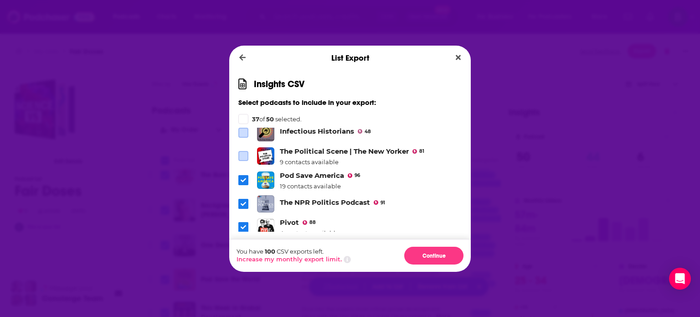
scroll to position [304, 0]
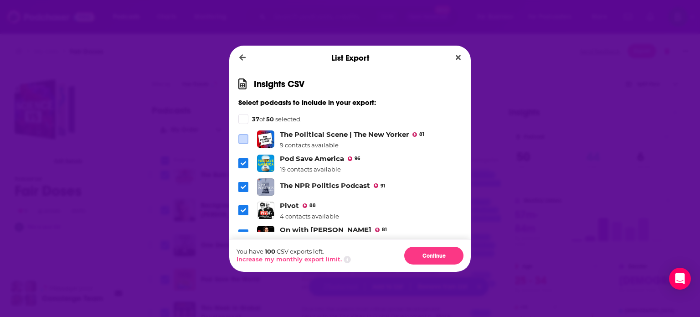
click at [245, 161] on icon "Dialog" at bounding box center [243, 163] width 5 height 4
click at [244, 182] on span "Dialog" at bounding box center [243, 187] width 10 height 10
click at [243, 207] on icon "Dialog" at bounding box center [243, 209] width 5 height 5
drag, startPoint x: 243, startPoint y: 226, endPoint x: 255, endPoint y: 212, distance: 18.7
click at [243, 229] on span "Dialog" at bounding box center [243, 234] width 10 height 10
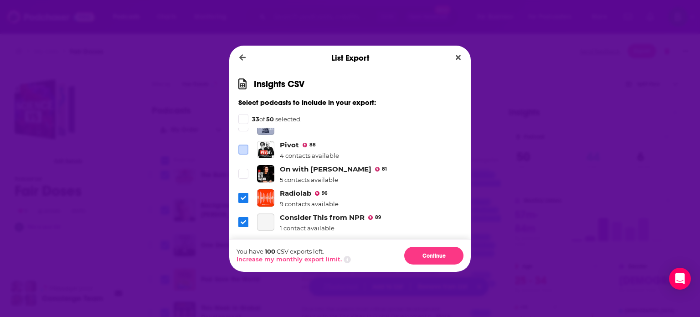
scroll to position [380, 0]
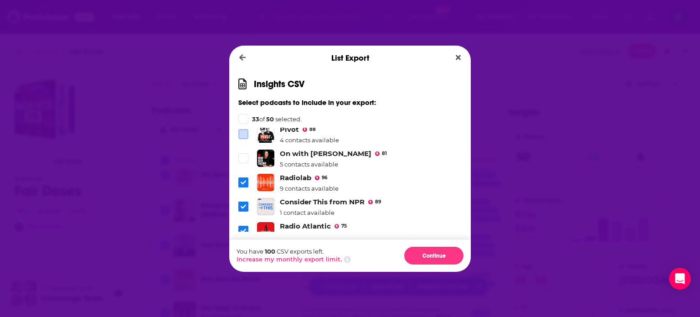
click at [244, 180] on icon "Dialog" at bounding box center [243, 182] width 5 height 5
click at [243, 204] on icon "Dialog" at bounding box center [243, 206] width 5 height 5
drag, startPoint x: 243, startPoint y: 223, endPoint x: 270, endPoint y: 186, distance: 45.6
click at [243, 226] on span "Dialog" at bounding box center [243, 231] width 10 height 10
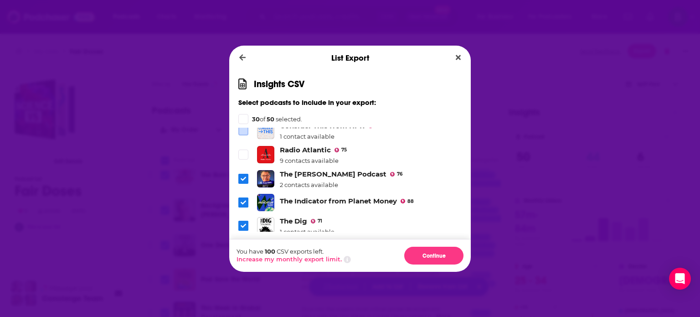
click at [244, 176] on icon "Dialog" at bounding box center [243, 178] width 5 height 5
click at [244, 200] on icon "Dialog" at bounding box center [243, 202] width 5 height 5
click at [241, 221] on span "Dialog" at bounding box center [243, 226] width 10 height 10
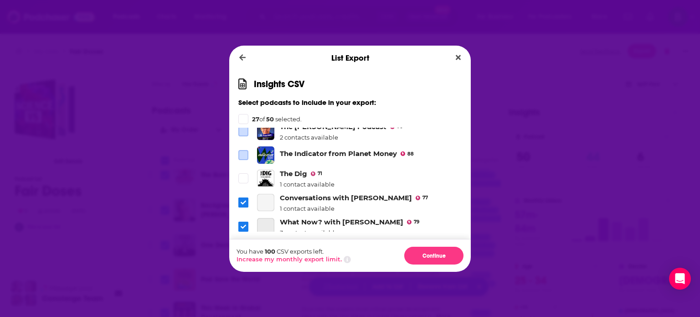
scroll to position [532, 0]
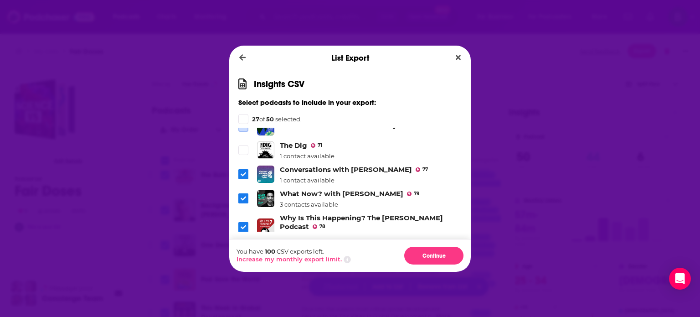
click at [246, 170] on span "Dialog" at bounding box center [243, 174] width 10 height 10
click at [247, 193] on span "Dialog" at bounding box center [243, 198] width 10 height 10
click at [243, 224] on icon "Dialog" at bounding box center [243, 226] width 5 height 5
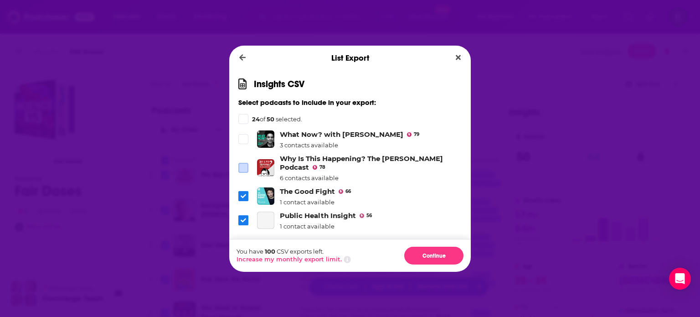
scroll to position [608, 0]
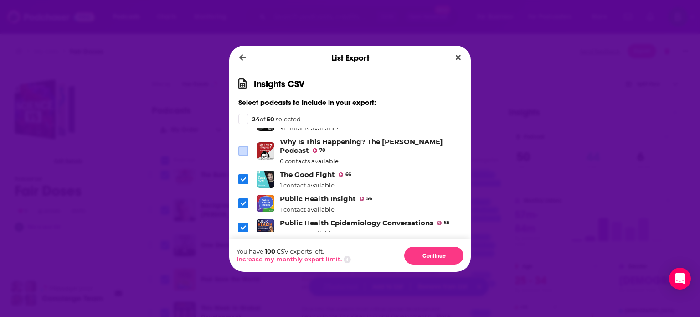
click at [241, 176] on icon "Dialog" at bounding box center [243, 178] width 5 height 5
click at [438, 253] on button "Continue" at bounding box center [433, 256] width 59 height 18
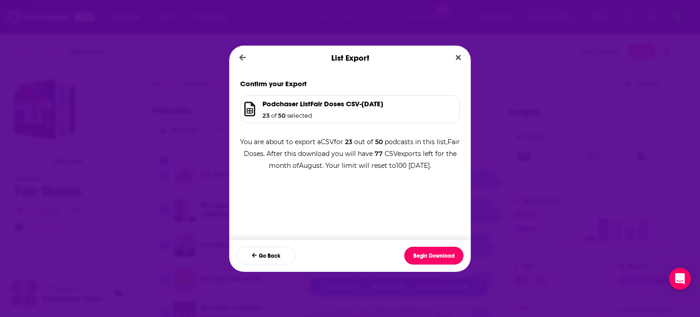
click at [438, 253] on button "Begin Download" at bounding box center [433, 256] width 59 height 18
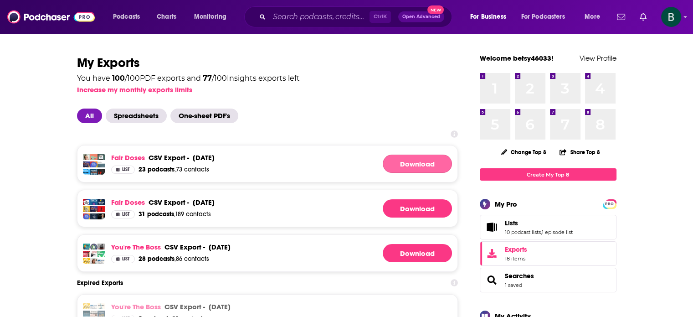
click at [403, 160] on link "Download" at bounding box center [417, 164] width 69 height 18
click at [284, 16] on input "Search podcasts, credits, & more..." at bounding box center [319, 17] width 100 height 15
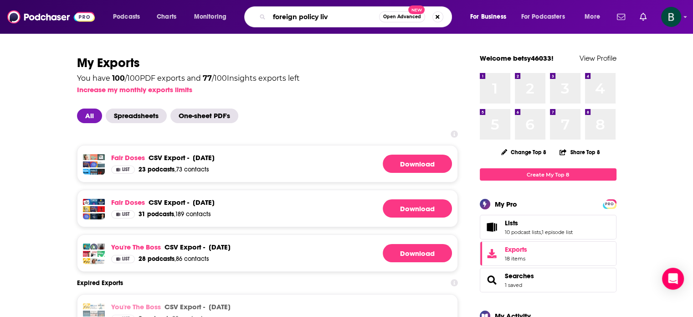
type input "foreign policy live"
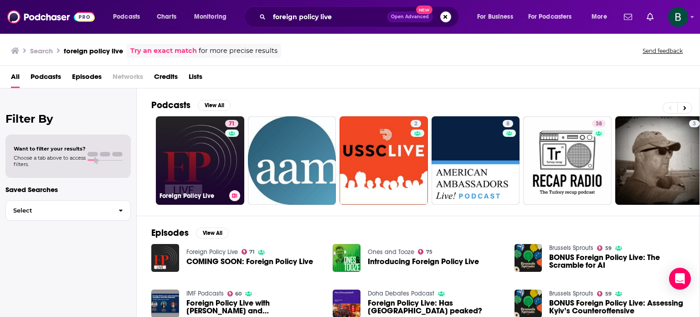
click at [197, 164] on link "71 Foreign Policy Live" at bounding box center [200, 160] width 88 height 88
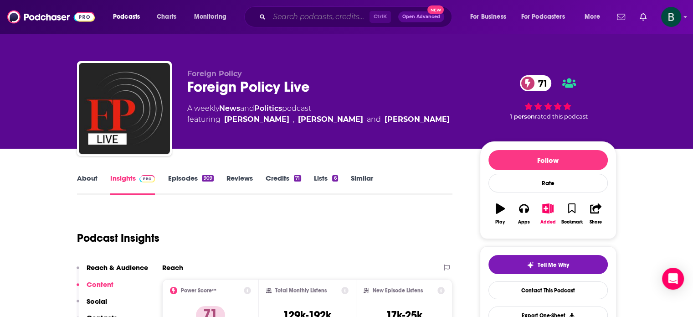
click at [352, 19] on input "Search podcasts, credits, & more..." at bounding box center [319, 17] width 100 height 15
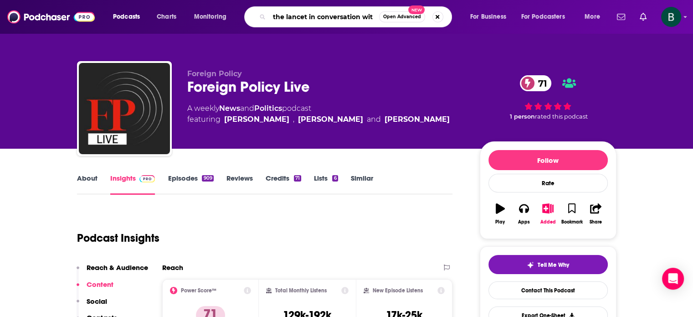
type input "the lancet in conversation with"
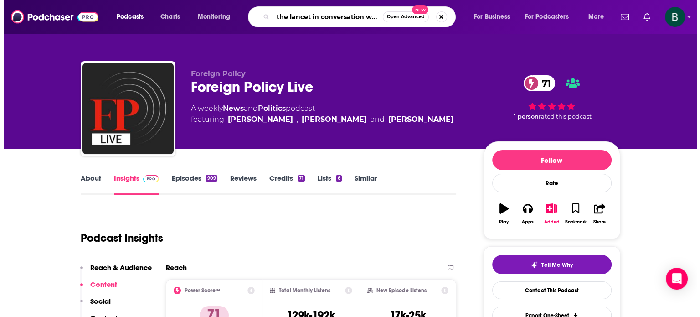
scroll to position [0, 2]
